Goal: Complete application form

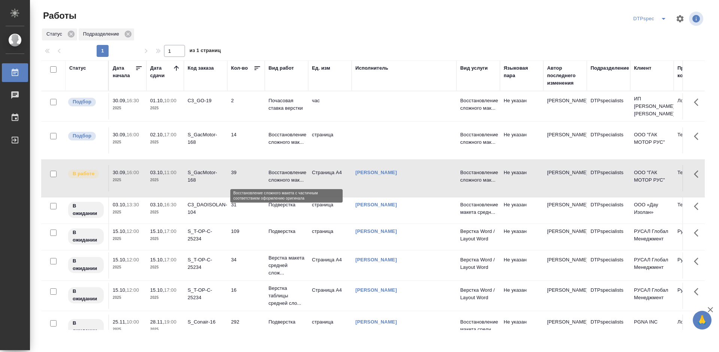
click at [280, 172] on p "Восстановление сложного мак..." at bounding box center [287, 176] width 36 height 15
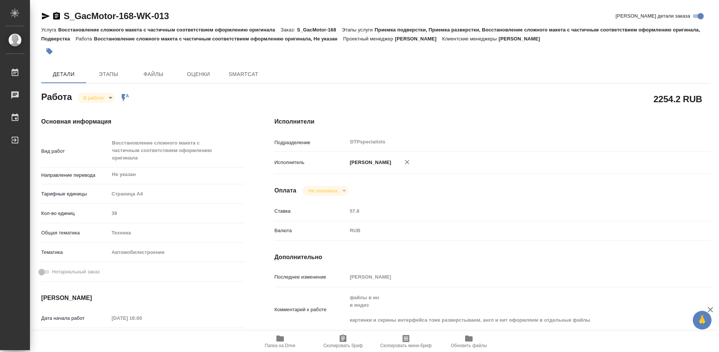
type textarea "x"
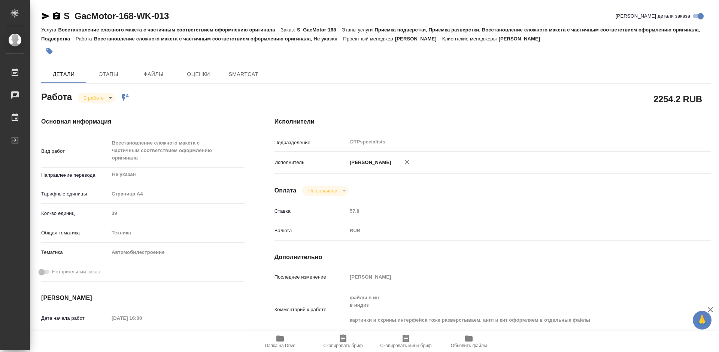
type textarea "x"
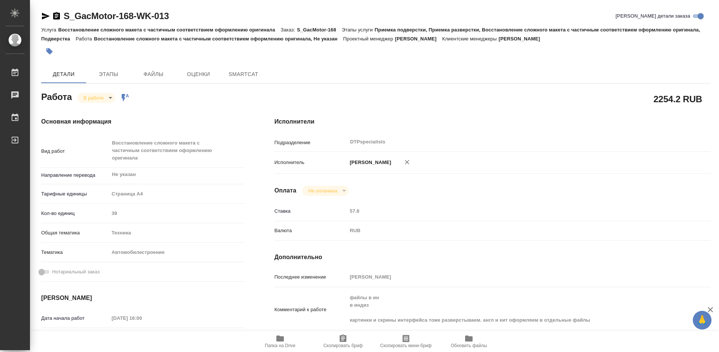
type textarea "x"
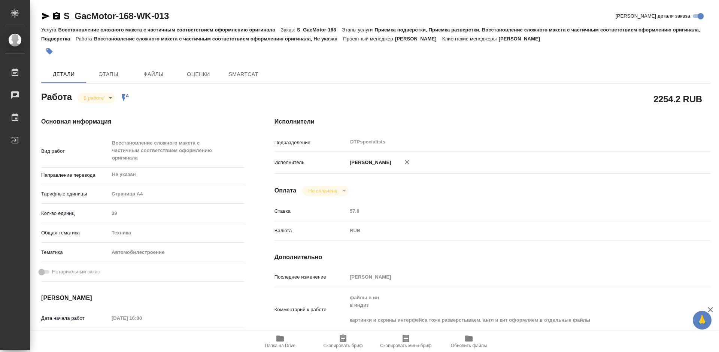
type textarea "x"
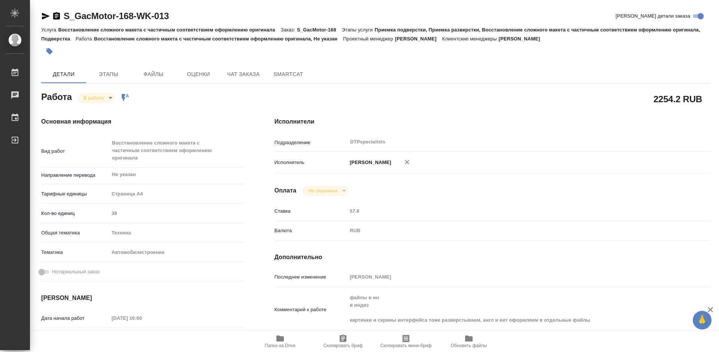
type textarea "x"
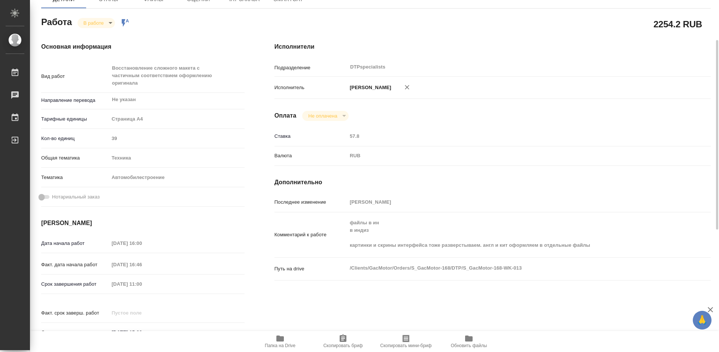
type textarea "x"
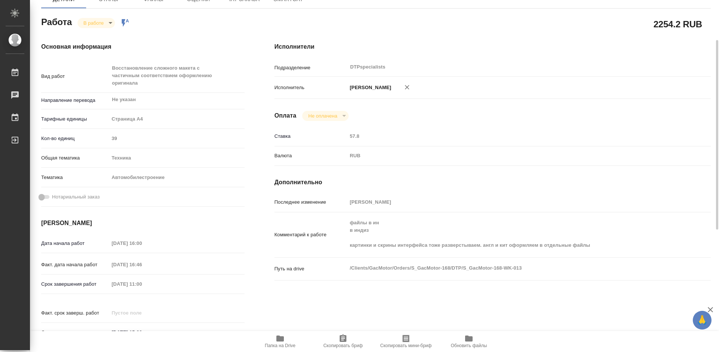
scroll to position [187, 0]
